Goal: Task Accomplishment & Management: Manage account settings

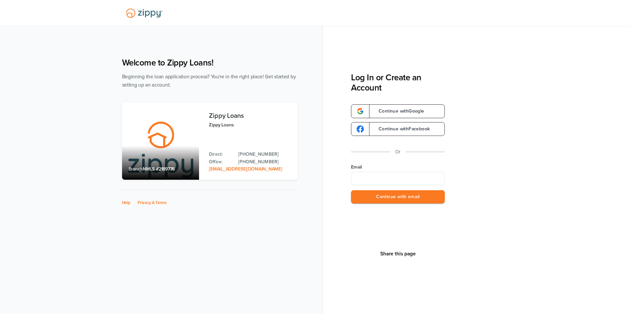
click at [381, 177] on input "Email" at bounding box center [398, 178] width 94 height 13
type input "**********"
click at [383, 200] on button "Continue with email" at bounding box center [398, 196] width 94 height 13
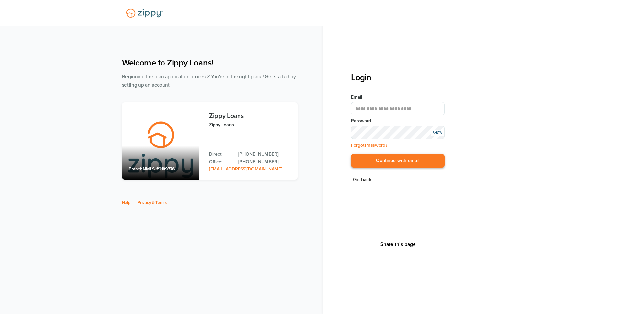
click at [392, 165] on button "Continue with email" at bounding box center [398, 160] width 94 height 13
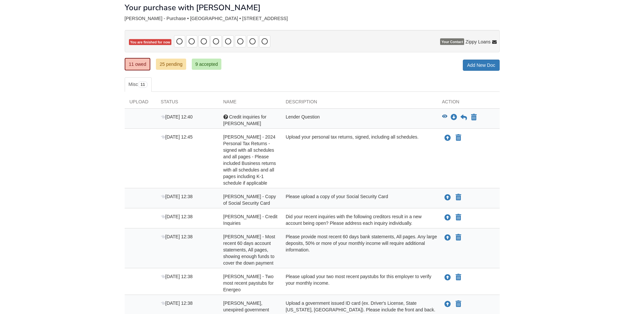
scroll to position [32, 0]
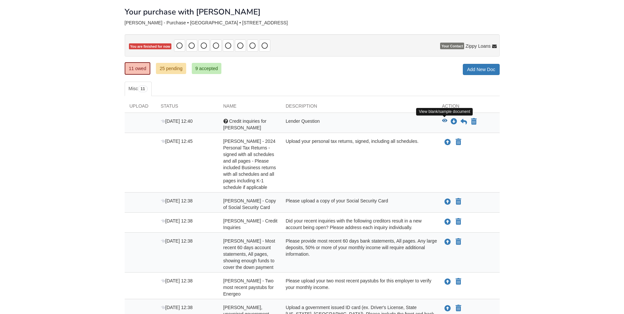
click at [446, 121] on icon "View Credit inquiries for Jennifer" at bounding box center [444, 120] width 5 height 5
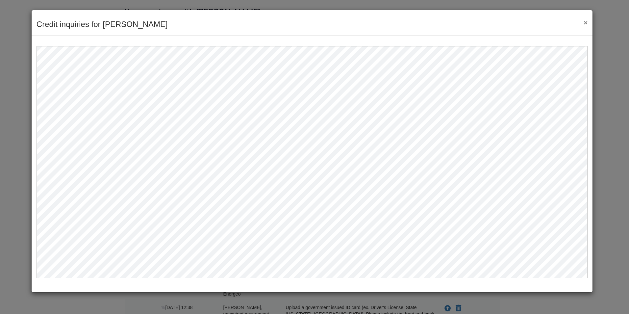
click at [585, 23] on button "×" at bounding box center [584, 22] width 8 height 7
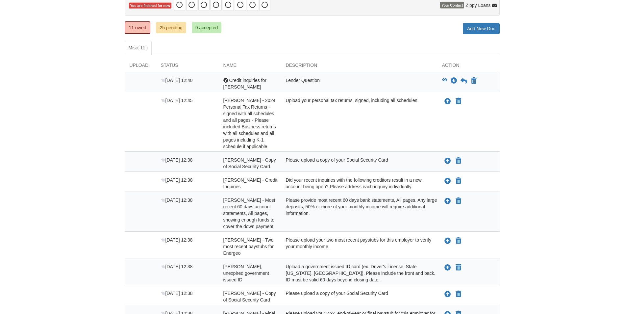
scroll to position [0, 0]
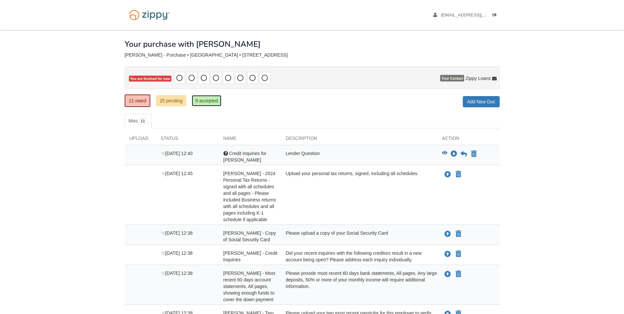
click at [198, 101] on link "9 accepted" at bounding box center [207, 100] width 30 height 11
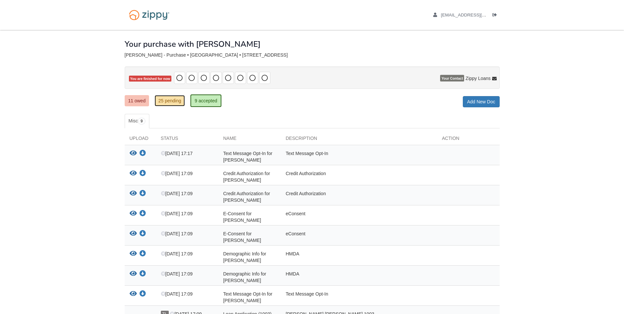
click at [162, 101] on link "25 pending" at bounding box center [170, 100] width 30 height 11
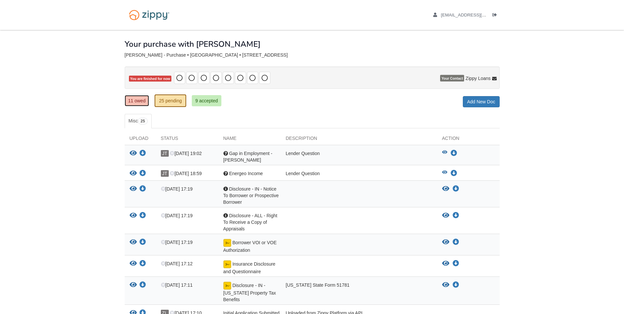
click at [138, 102] on link "11 owed" at bounding box center [137, 100] width 25 height 11
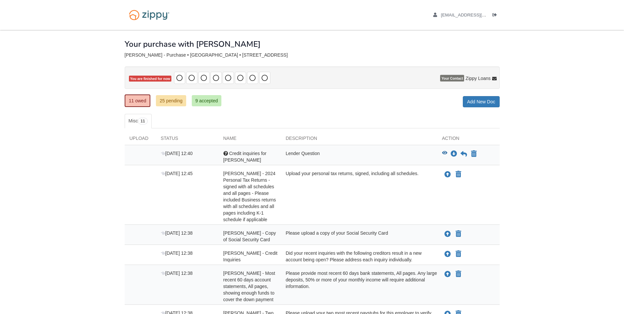
click at [360, 200] on div "Upload your personal tax returns, signed, including all schedules." at bounding box center [359, 196] width 156 height 53
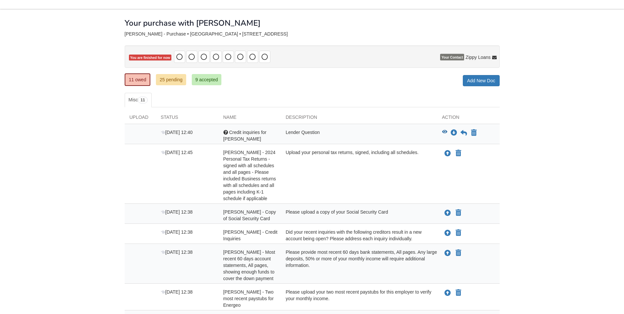
scroll to position [33, 0]
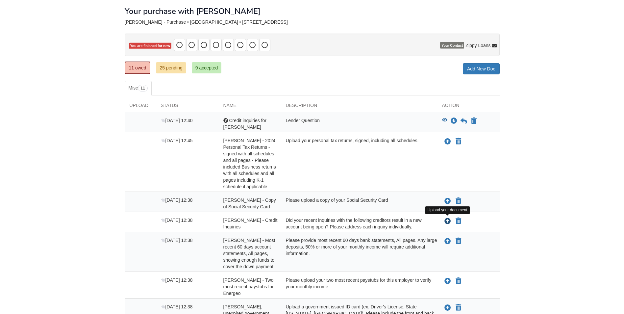
click at [448, 222] on icon "Upload Jennifer Turner - Credit Inquiries" at bounding box center [447, 221] width 7 height 7
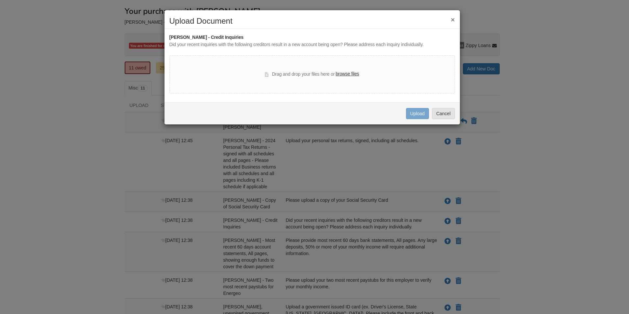
click at [452, 19] on button "×" at bounding box center [452, 19] width 4 height 7
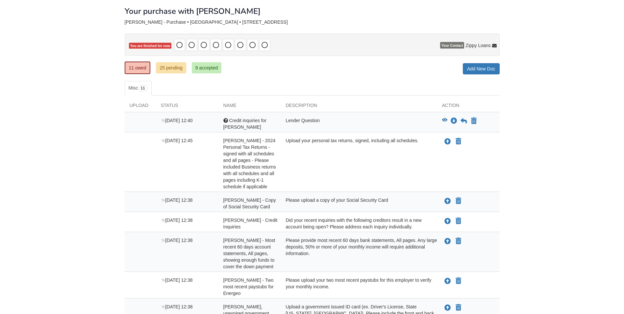
click at [521, 252] on body "nicole08181988@gmail.com Logout ×" at bounding box center [312, 222] width 624 height 511
click at [278, 178] on div "Jennifer Turner - 2024 Personal Tax Returns - signed with all schedules and all…" at bounding box center [249, 163] width 62 height 53
click at [249, 80] on div "× × × Pending Add Document Notice document will be included in the email sent t…" at bounding box center [312, 221] width 375 height 448
click at [209, 69] on link "9 accepted" at bounding box center [207, 67] width 30 height 11
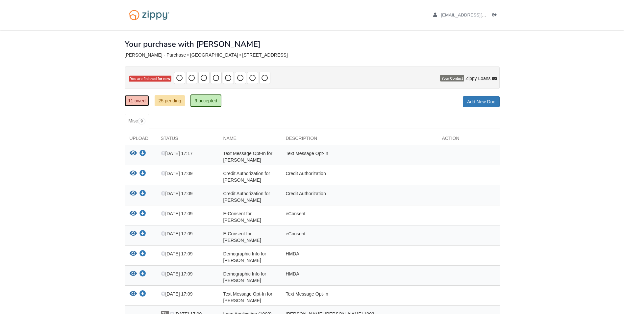
click at [142, 98] on link "11 owed" at bounding box center [137, 100] width 25 height 11
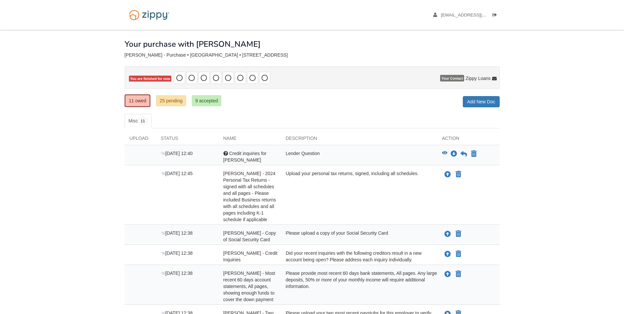
click at [403, 112] on div "× × × Pending Add Document Notice document will be included in the email sent t…" at bounding box center [312, 254] width 375 height 448
click at [547, 101] on body "nicole08181988@gmail.com Logout ×" at bounding box center [312, 255] width 624 height 511
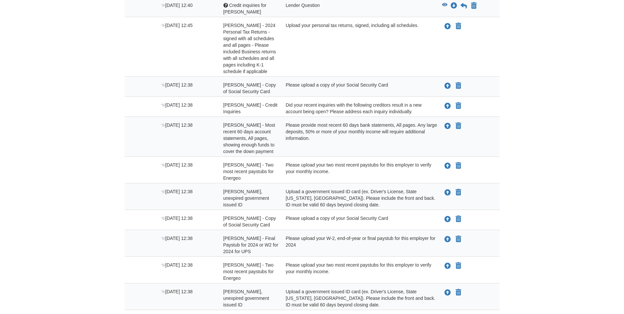
scroll to position [65, 0]
